Goal: Information Seeking & Learning: Find specific fact

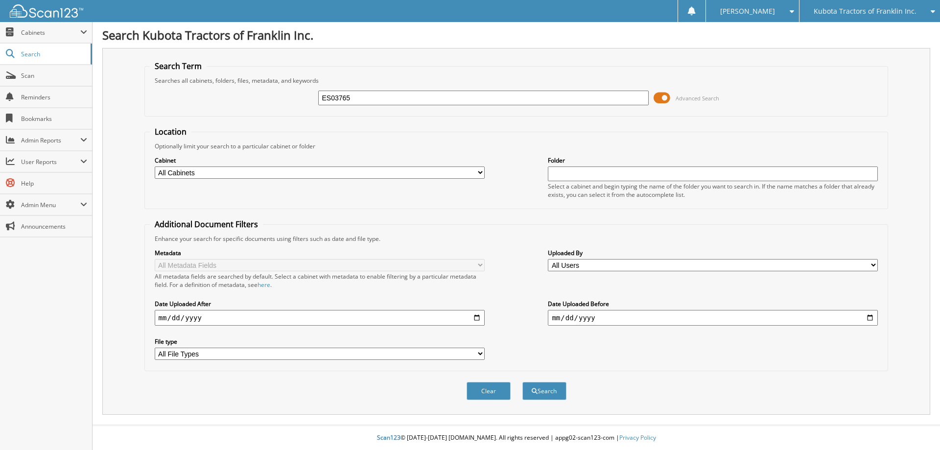
type input "ES03765"
click at [522, 382] on button "Search" at bounding box center [544, 391] width 44 height 18
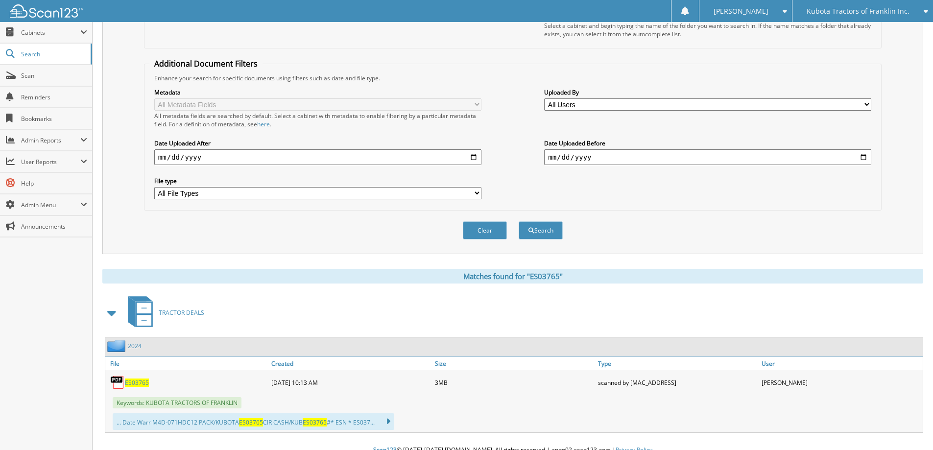
scroll to position [173, 0]
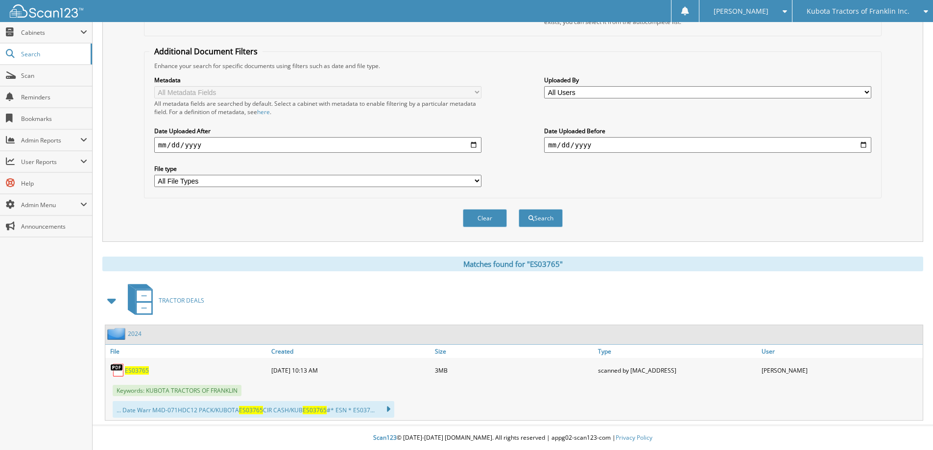
click at [140, 371] on span "ES03765" at bounding box center [137, 370] width 24 height 8
